Goal: Information Seeking & Learning: Learn about a topic

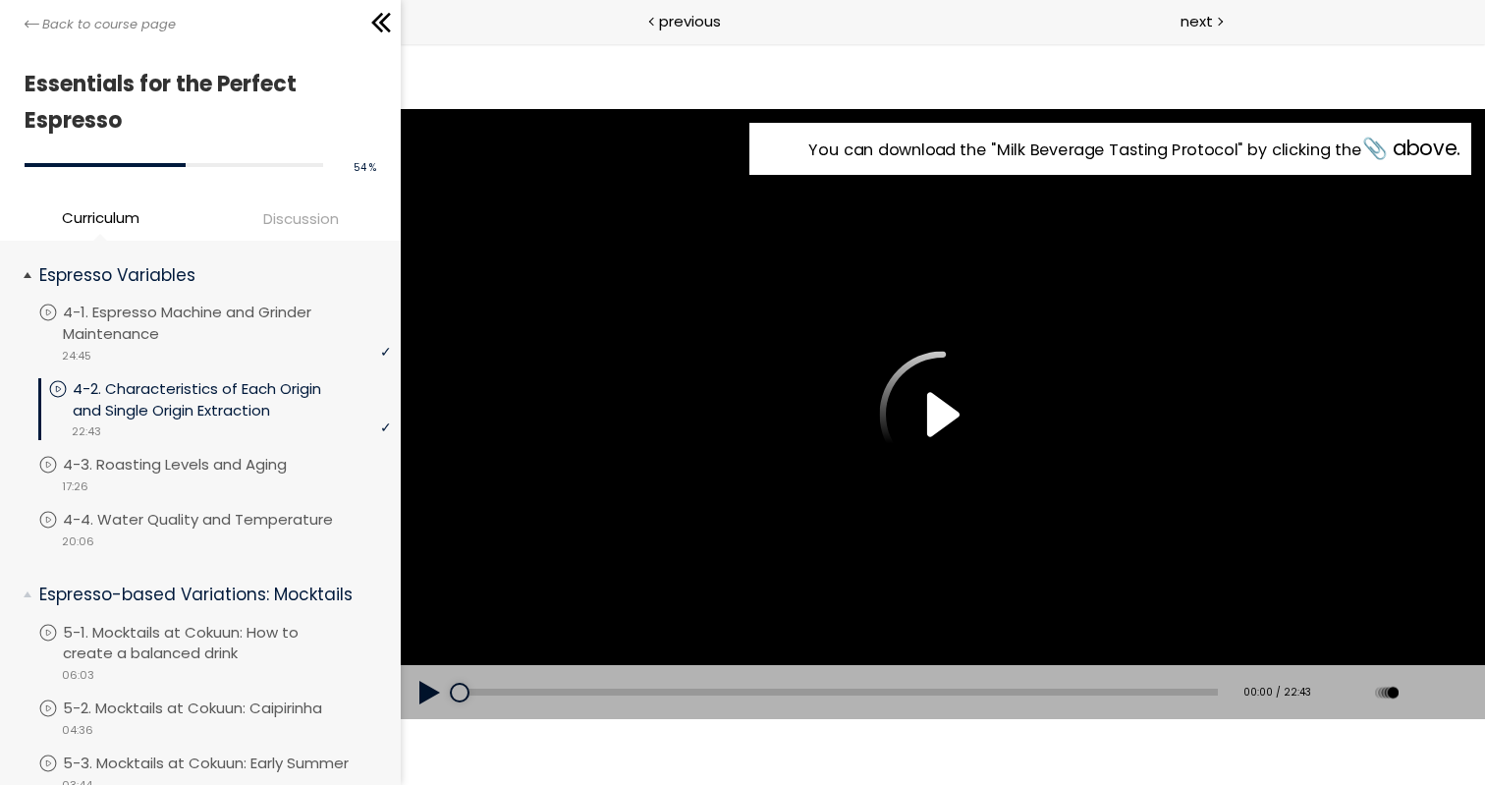
scroll to position [935, 0]
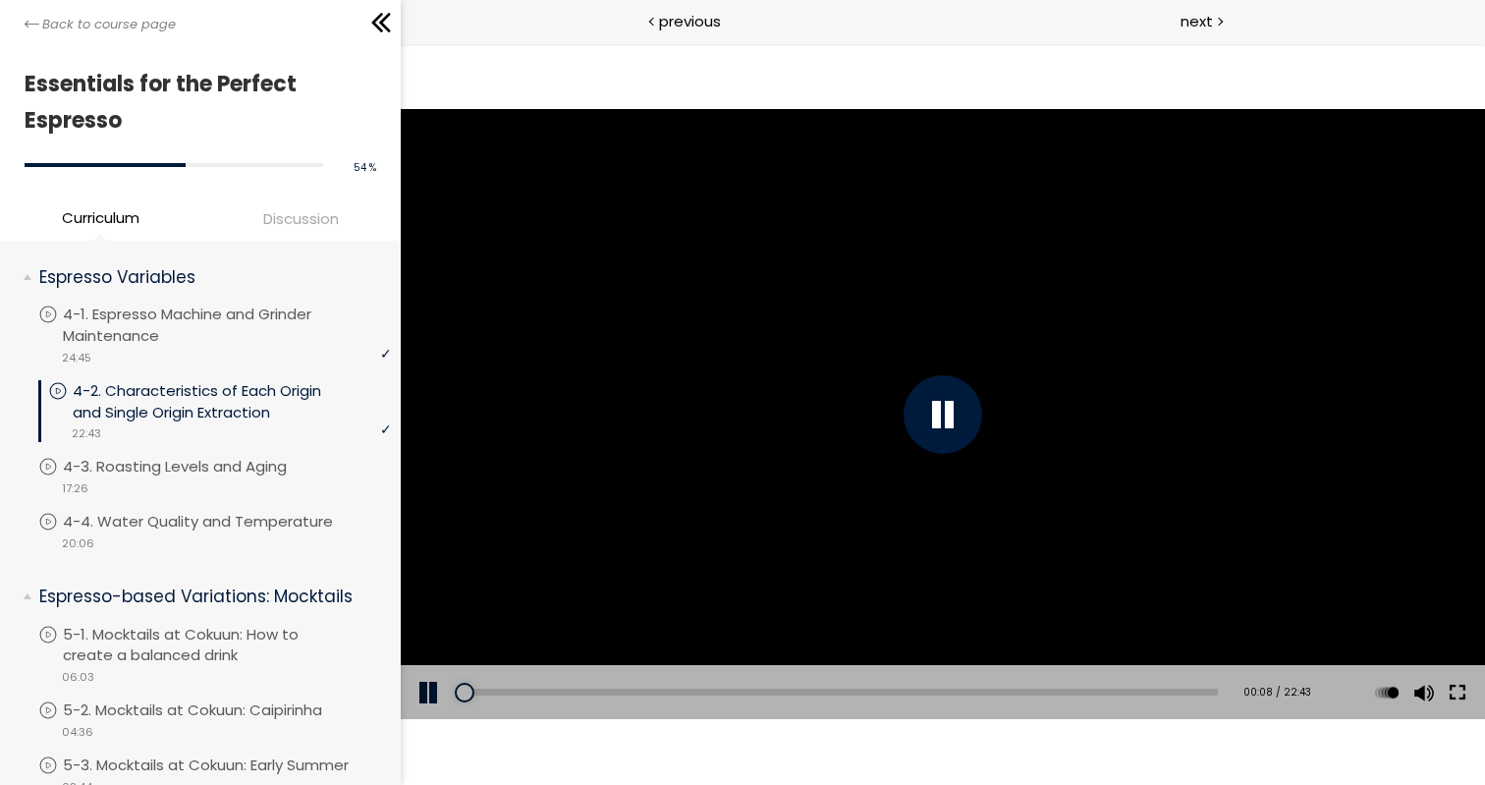
click at [1458, 691] on button at bounding box center [1457, 692] width 35 height 55
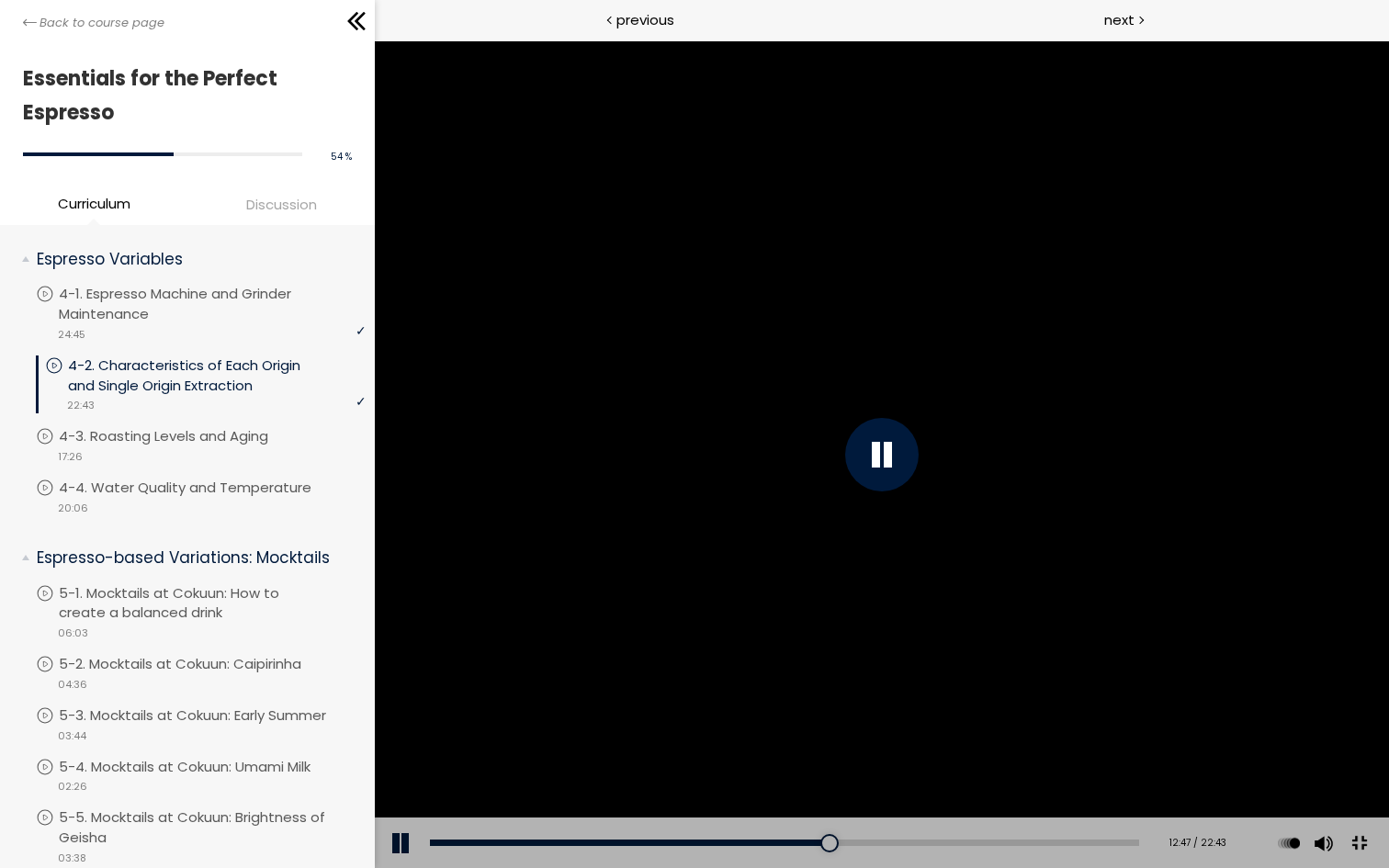
click at [1380, 733] on button at bounding box center [1359, 844] width 41 height 41
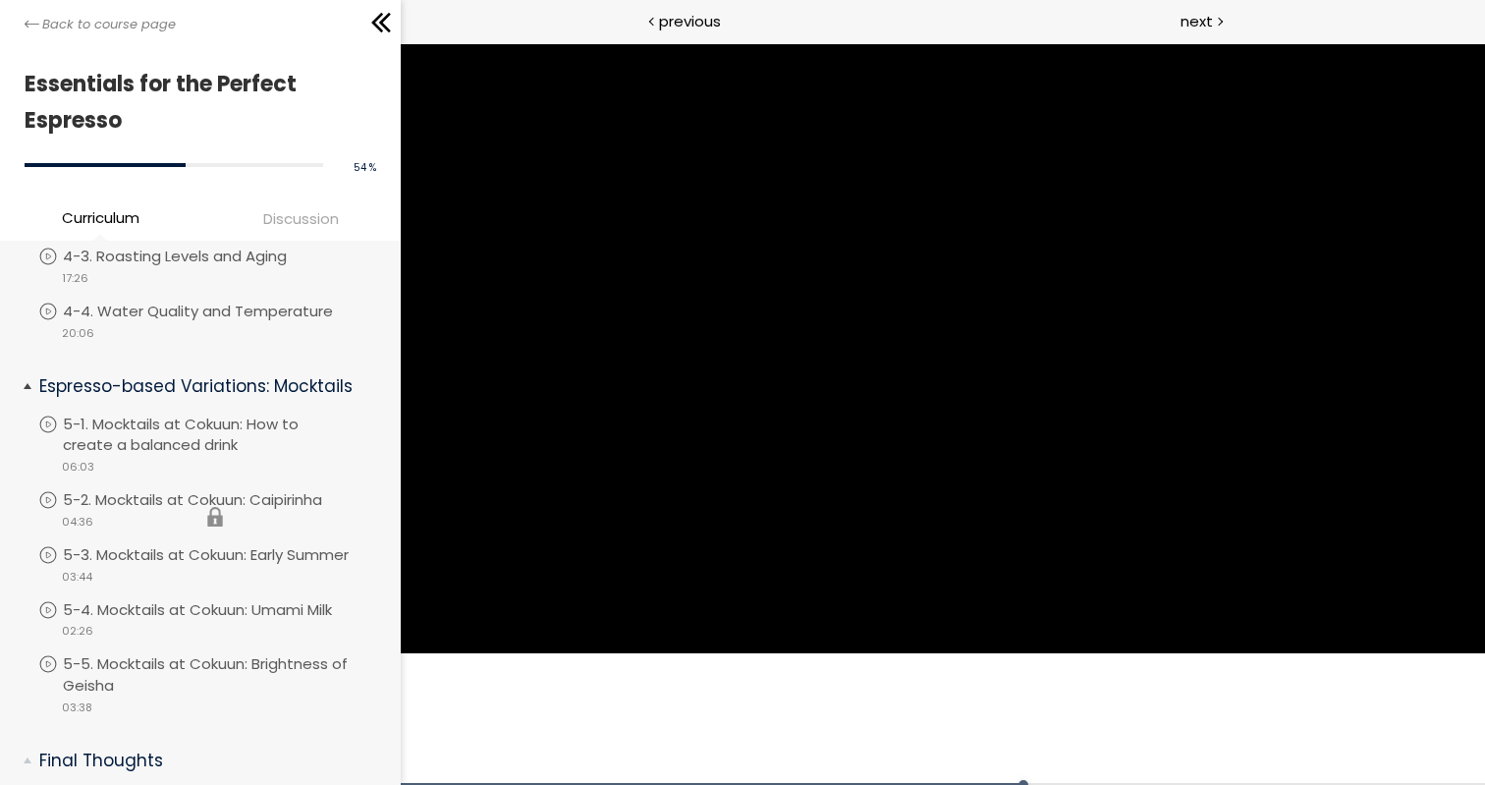
scroll to position [1141, 0]
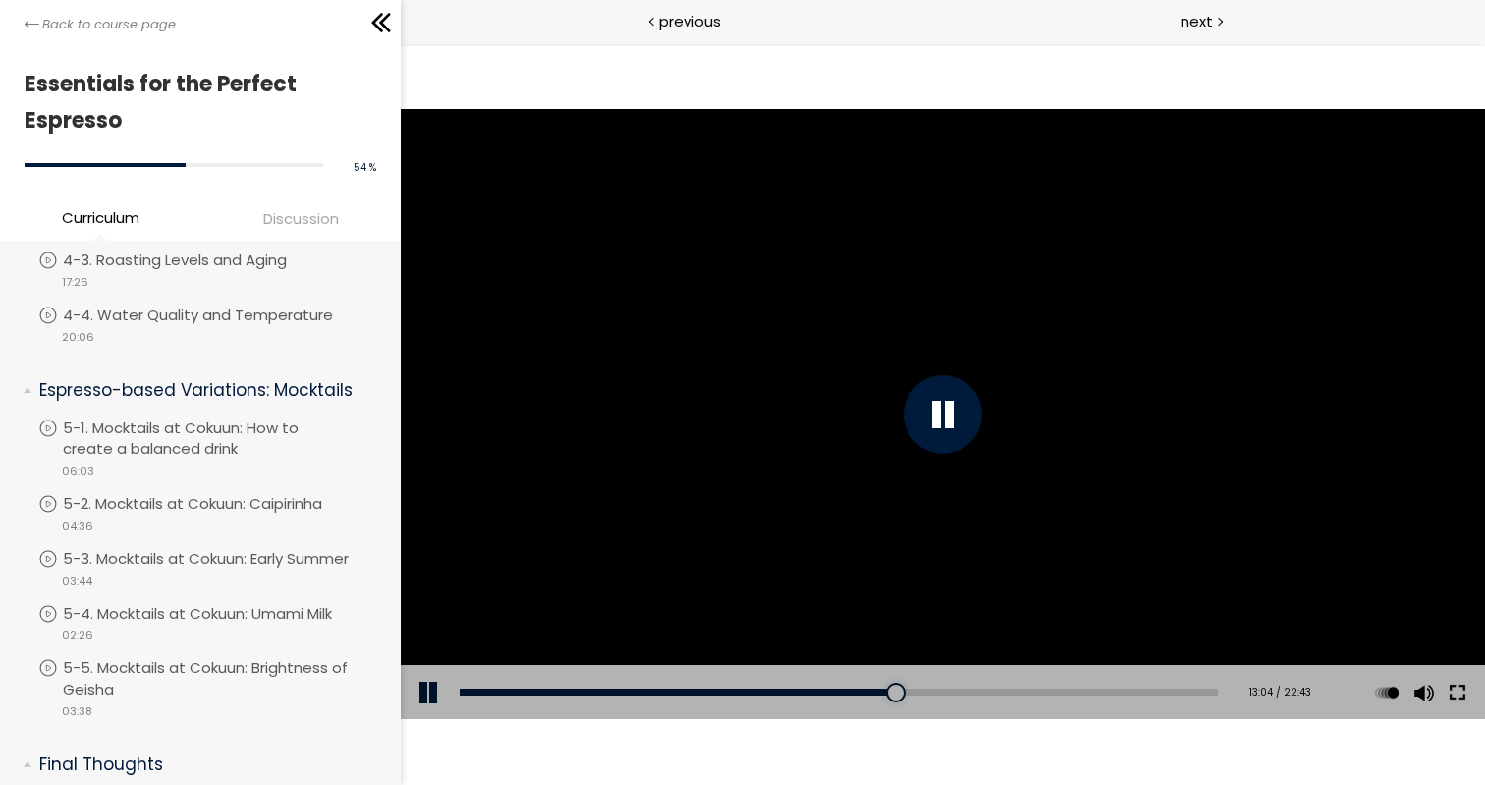
click at [1465, 693] on button at bounding box center [1457, 692] width 35 height 55
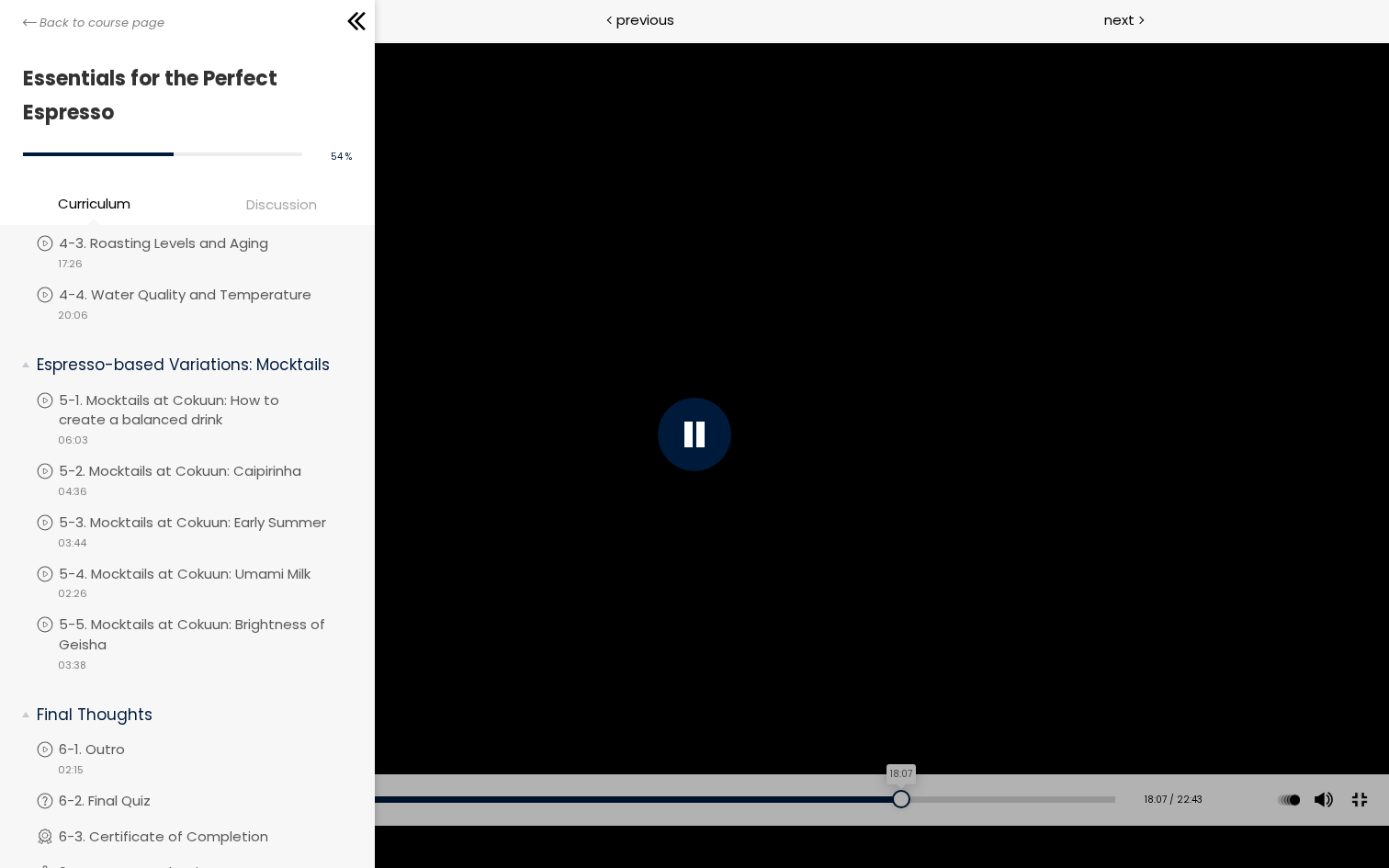
click at [889, 733] on div "18:07" at bounding box center [585, 799] width 1060 height 7
click at [920, 733] on div "18:46" at bounding box center [585, 799] width 1060 height 7
click at [1148, 653] on div "You can download the " Milk Beverage Tasting Protocol " by clicking the 📎 above." at bounding box center [694, 434] width 1389 height 782
click at [1362, 733] on button at bounding box center [1359, 800] width 41 height 41
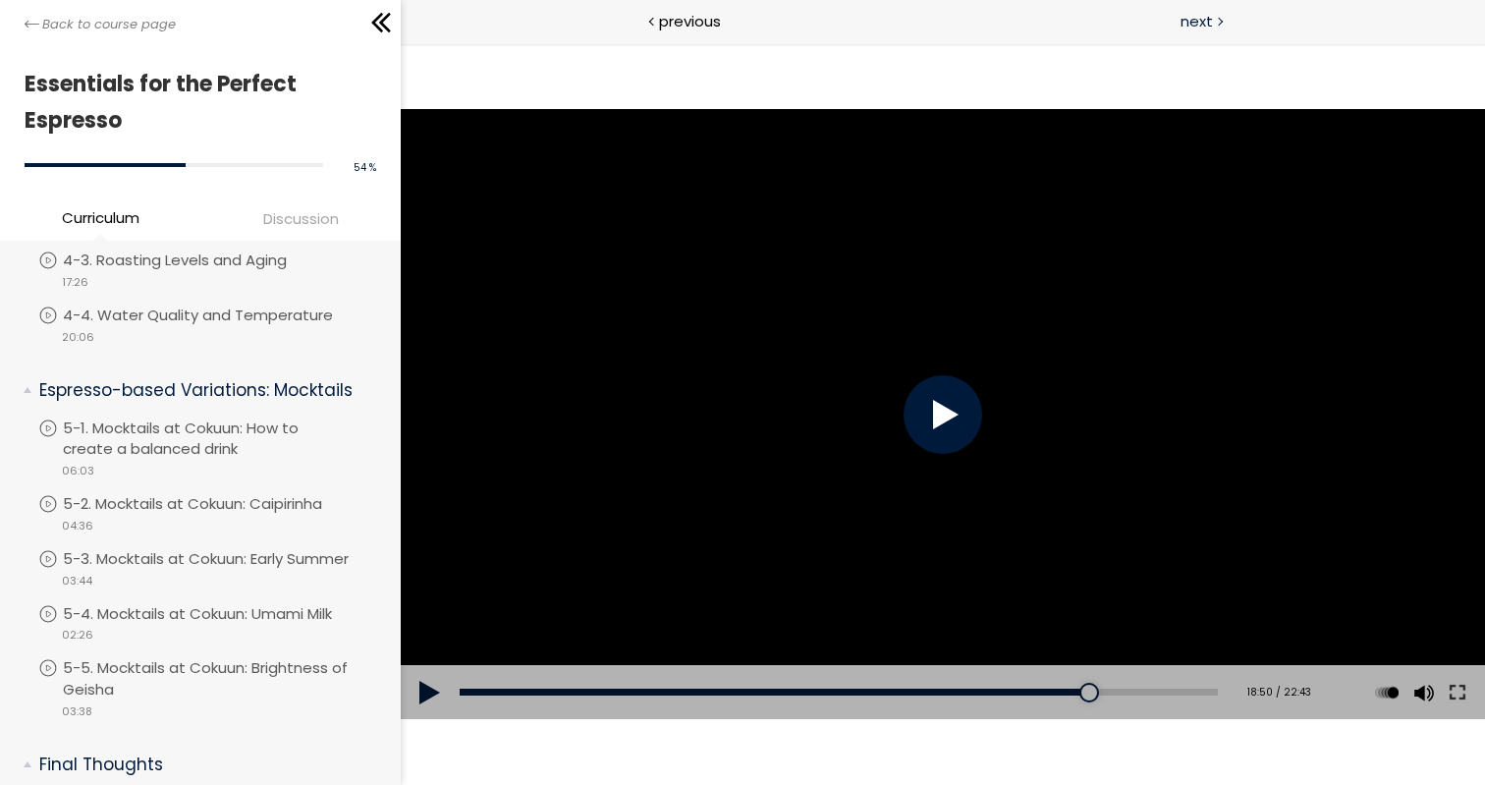
click at [1208, 22] on span "next" at bounding box center [1196, 21] width 32 height 23
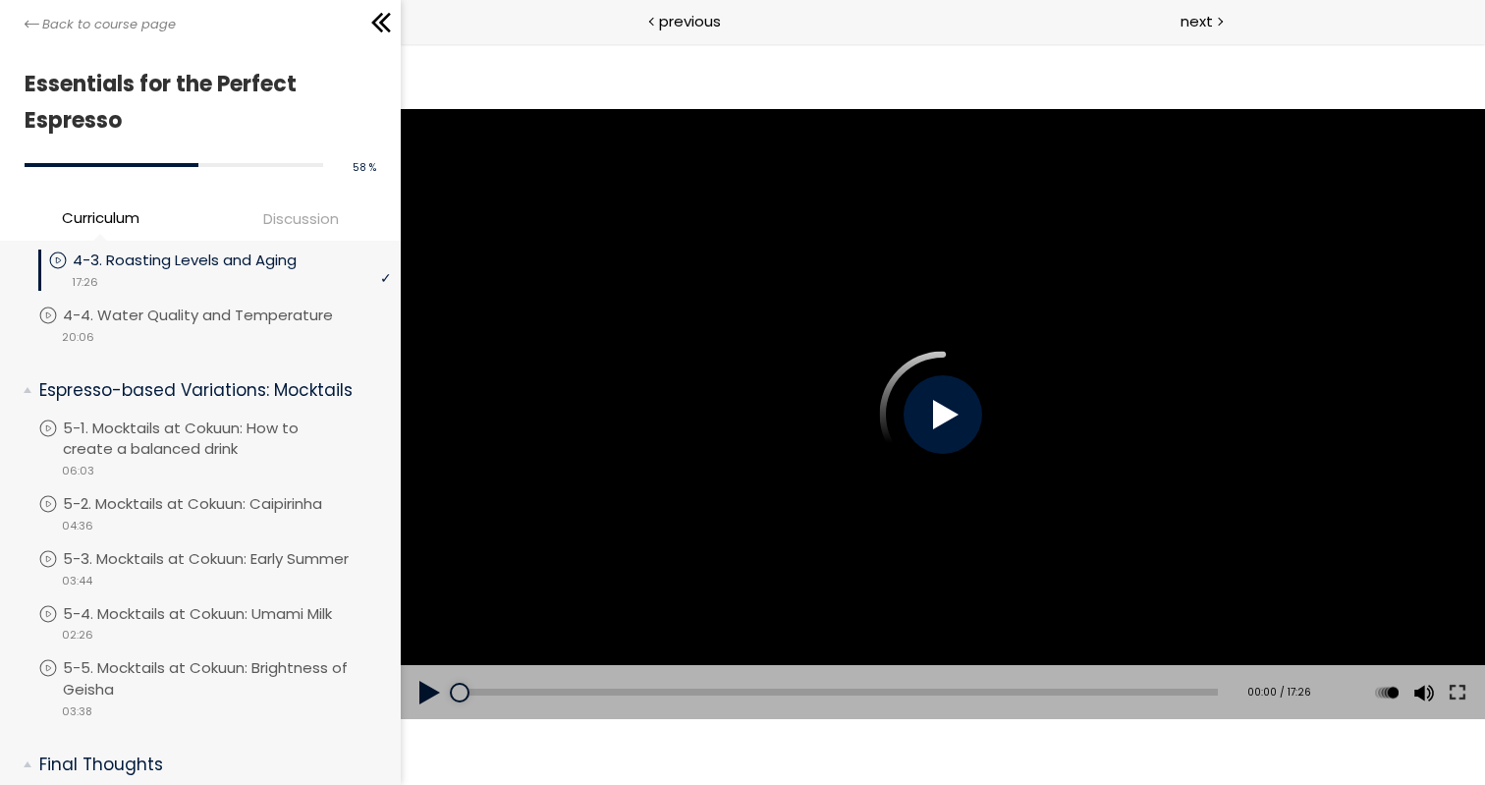
click at [947, 403] on div at bounding box center [942, 414] width 79 height 79
click at [944, 371] on div at bounding box center [943, 414] width 1084 height 610
